Goal: Task Accomplishment & Management: Manage account settings

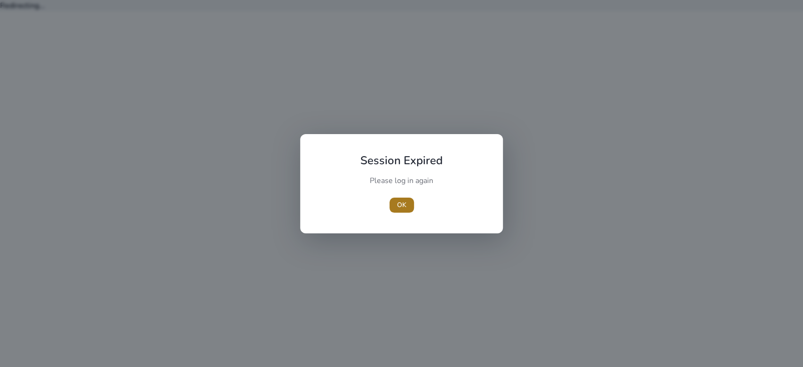
click at [402, 203] on span "OK" at bounding box center [401, 205] width 9 height 10
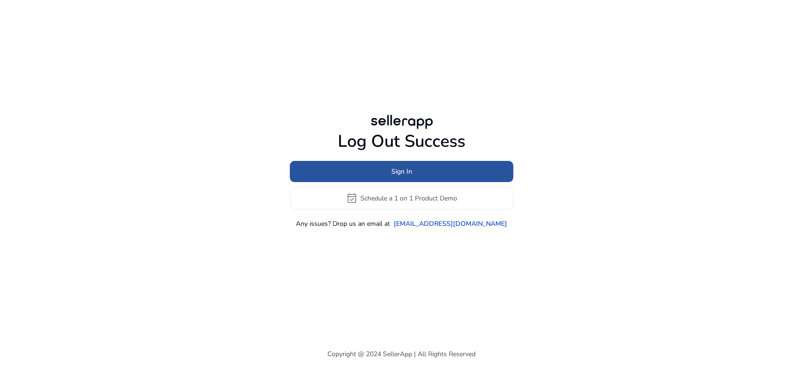
click at [370, 165] on span at bounding box center [401, 171] width 223 height 23
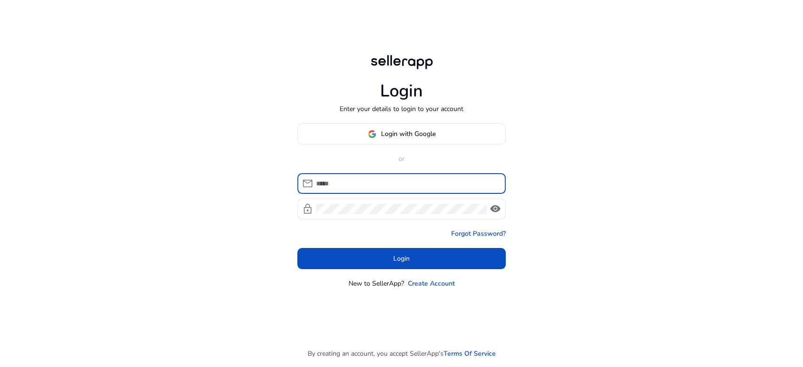
click at [354, 181] on input at bounding box center [407, 183] width 182 height 10
type input "**********"
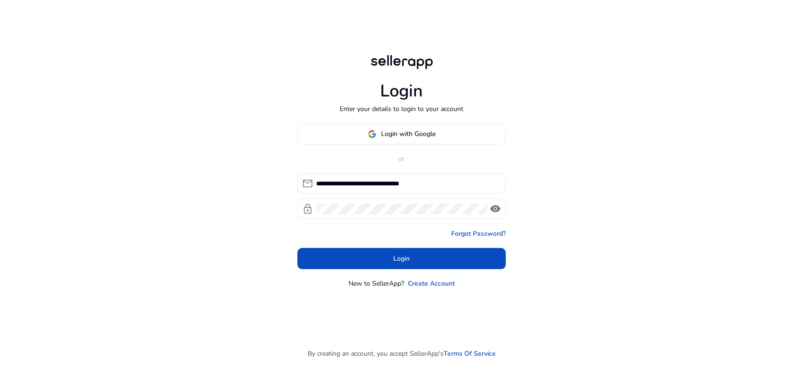
click at [499, 211] on span "visibility" at bounding box center [494, 208] width 11 height 11
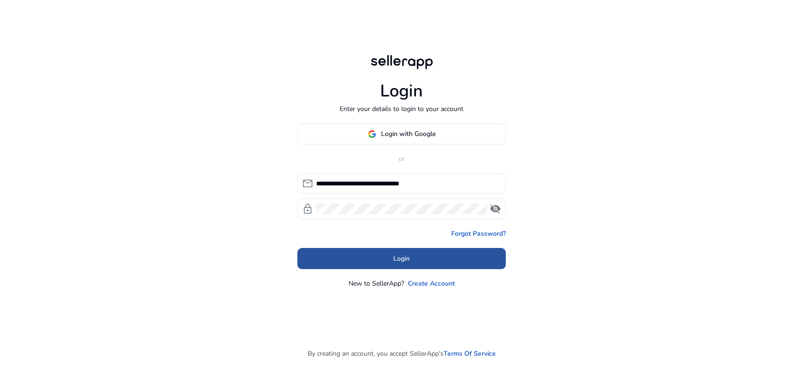
click at [408, 264] on span at bounding box center [401, 258] width 208 height 23
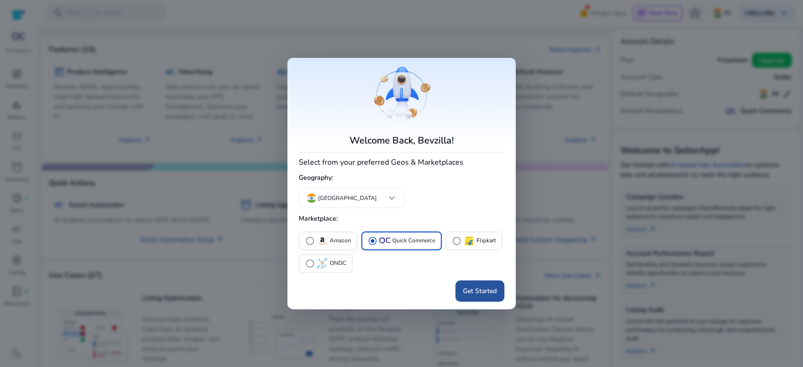
click at [484, 294] on span "Get Started" at bounding box center [480, 291] width 34 height 10
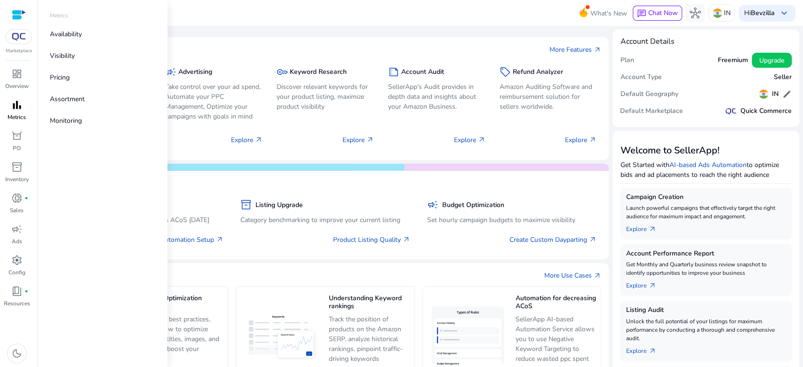
click at [15, 116] on p "Metrics" at bounding box center [17, 117] width 18 height 8
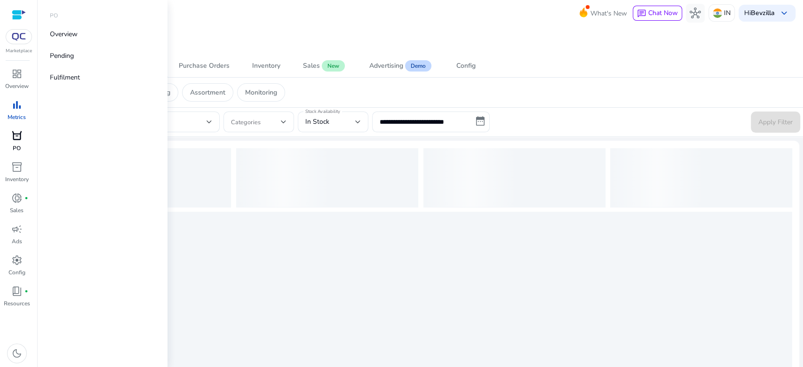
click at [15, 137] on span "orders" at bounding box center [16, 135] width 11 height 11
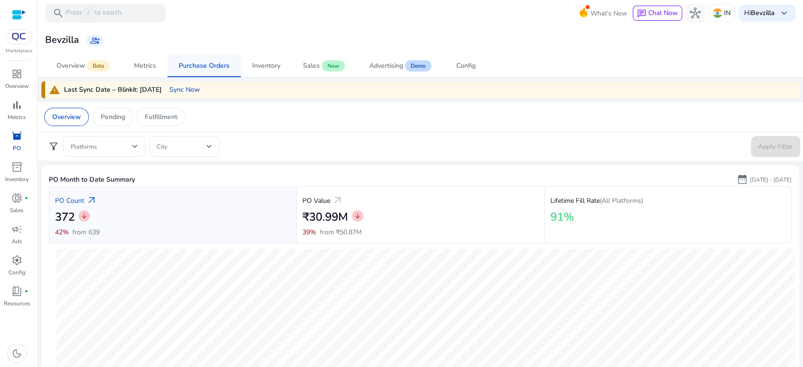
click at [199, 65] on div "Purchase Orders" at bounding box center [204, 66] width 51 height 7
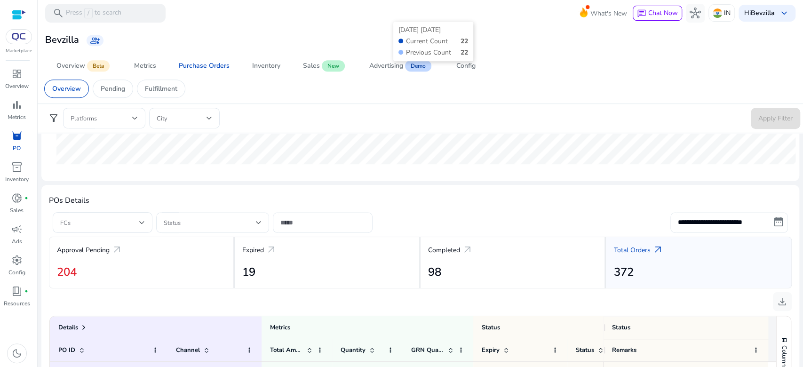
scroll to position [278, 0]
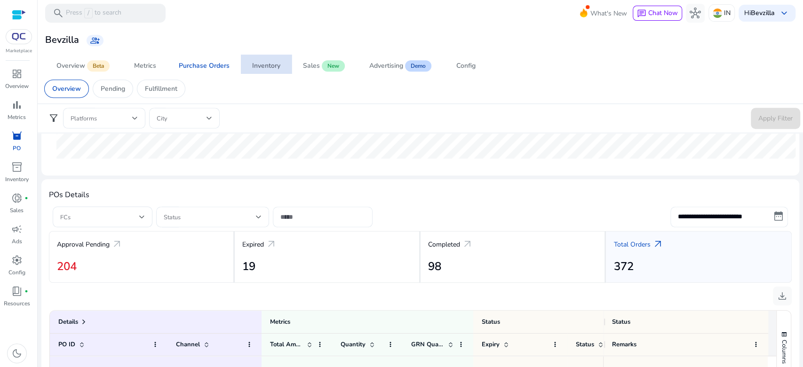
click at [273, 69] on div "Inventory" at bounding box center [266, 66] width 28 height 7
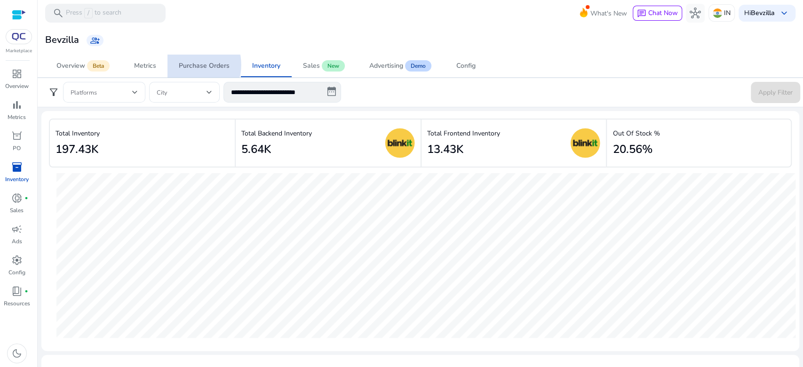
click at [197, 65] on div "Purchase Orders" at bounding box center [204, 66] width 51 height 7
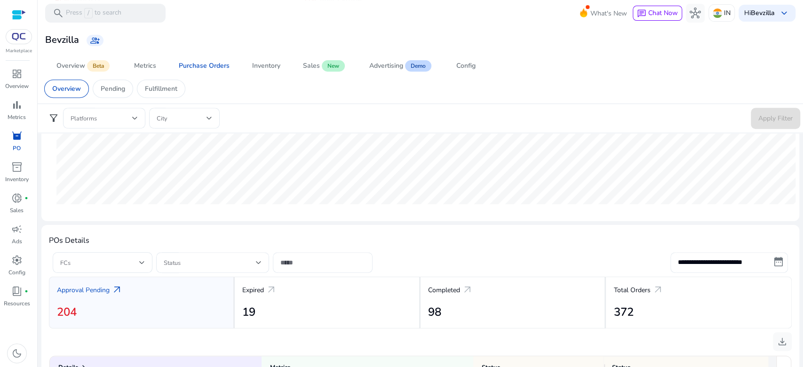
scroll to position [232, 0]
click at [108, 86] on p "Pending" at bounding box center [113, 89] width 24 height 10
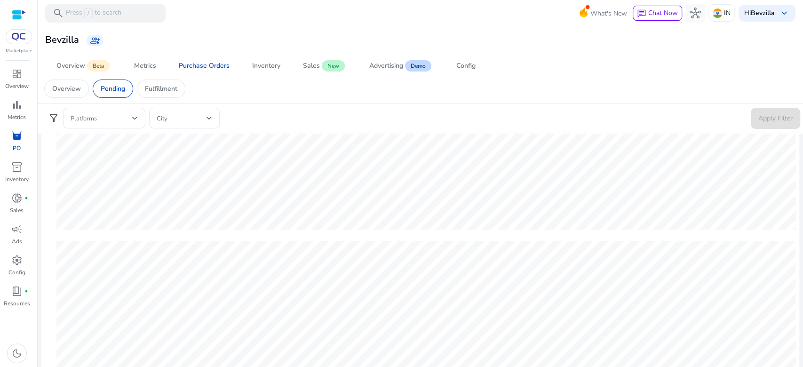
scroll to position [155, 0]
click at [162, 94] on div "Fulfillment" at bounding box center [161, 88] width 48 height 18
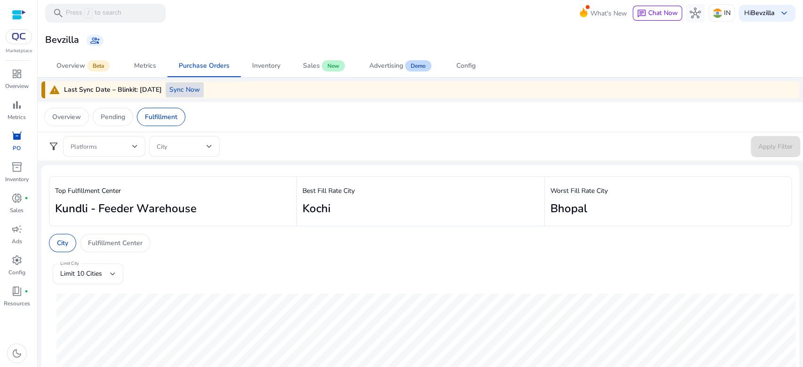
click at [188, 92] on span "Sync Now" at bounding box center [184, 90] width 31 height 10
click at [184, 88] on span "Sync Now" at bounding box center [184, 90] width 31 height 10
click at [180, 94] on span "Sync Now" at bounding box center [184, 90] width 31 height 10
click at [357, 198] on div "Best Fill Rate City [GEOGRAPHIC_DATA]" at bounding box center [419, 201] width 247 height 50
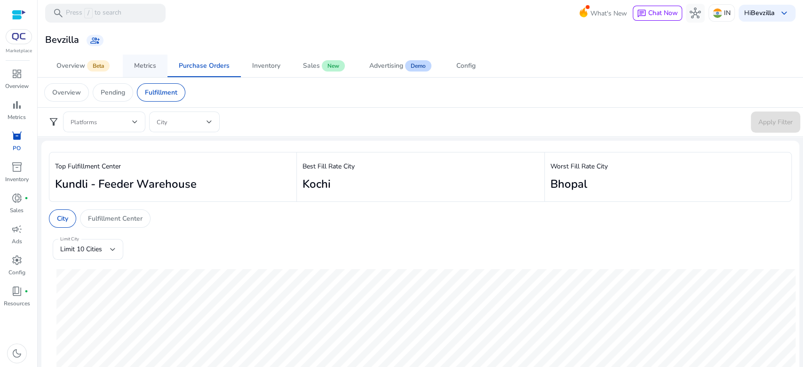
click at [141, 72] on span "Metrics" at bounding box center [145, 66] width 22 height 23
